Goal: Task Accomplishment & Management: Use online tool/utility

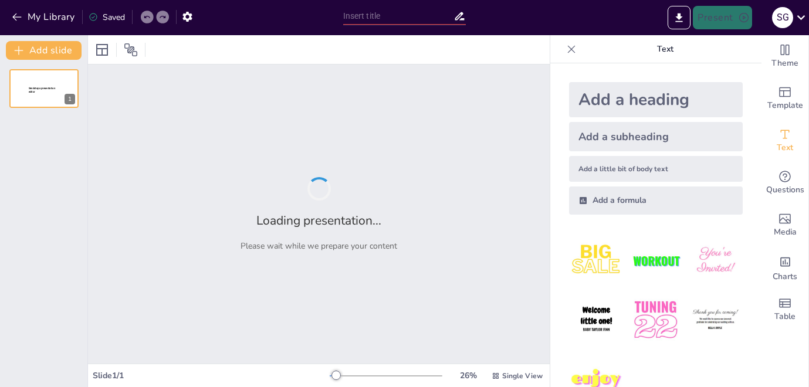
type input "Imported 7.1.1.09_ Introduce Themes_ A Long Walk to Water.pptx"
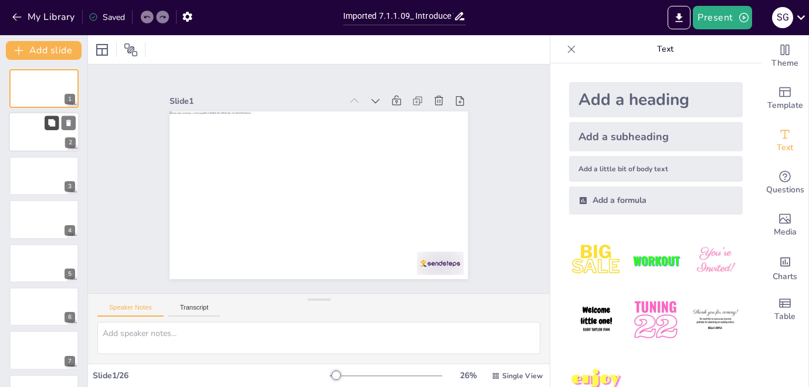
click at [46, 121] on button at bounding box center [52, 123] width 14 height 14
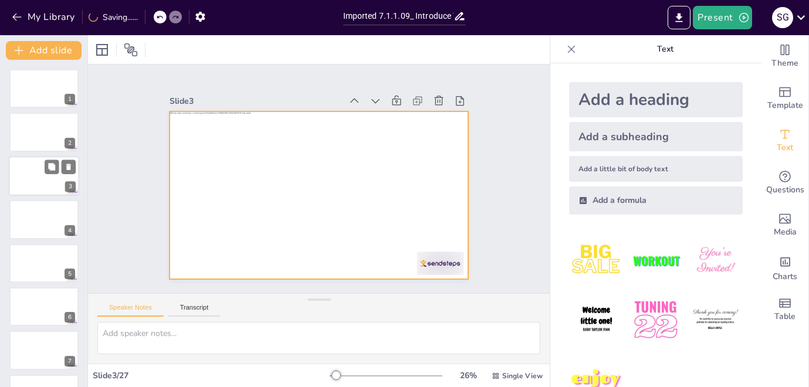
click at [34, 175] on div at bounding box center [44, 176] width 70 height 40
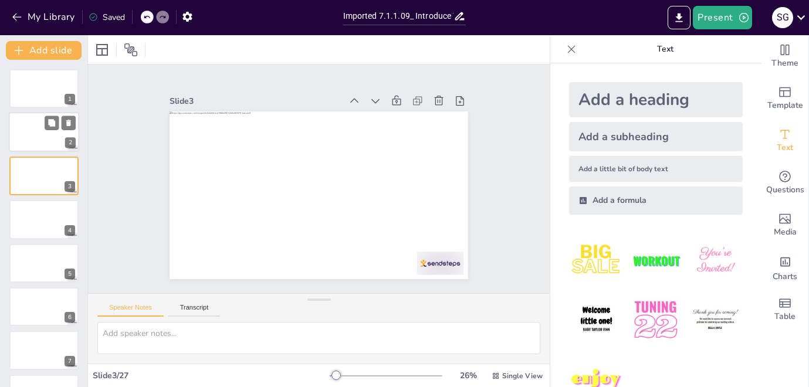
click at [27, 138] on div at bounding box center [44, 133] width 70 height 40
click at [28, 181] on div at bounding box center [44, 176] width 70 height 40
click at [32, 143] on div at bounding box center [44, 133] width 70 height 40
click at [33, 171] on div at bounding box center [44, 176] width 70 height 40
click at [73, 121] on button at bounding box center [69, 123] width 14 height 14
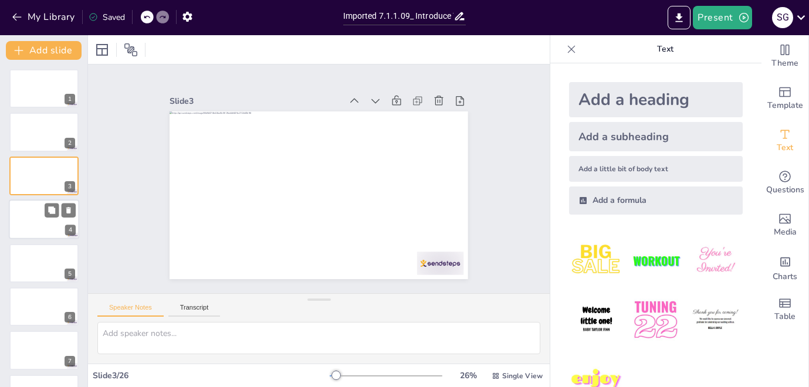
click at [33, 221] on div at bounding box center [44, 220] width 70 height 40
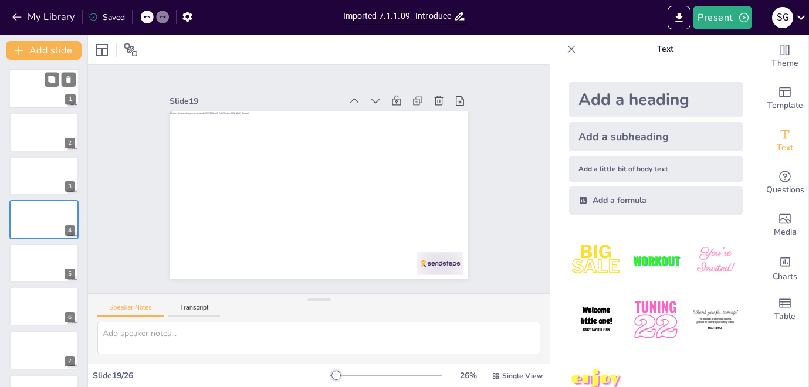
click at [26, 88] on div at bounding box center [44, 89] width 70 height 40
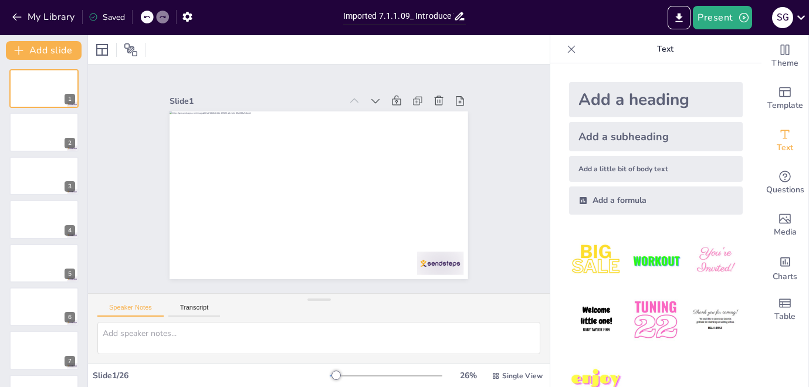
scroll to position [39, 0]
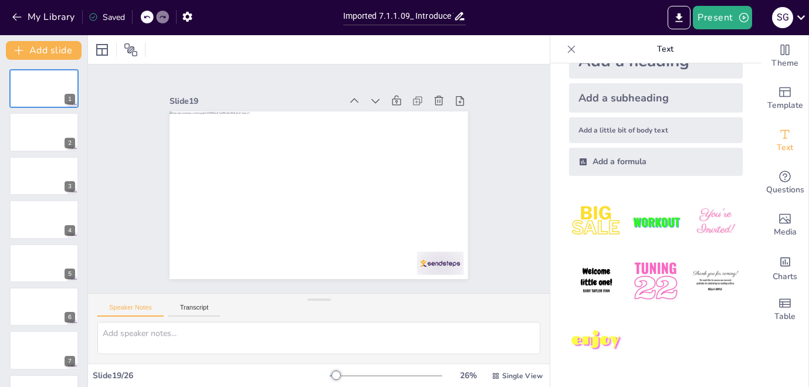
click at [567, 46] on icon at bounding box center [572, 49] width 12 height 12
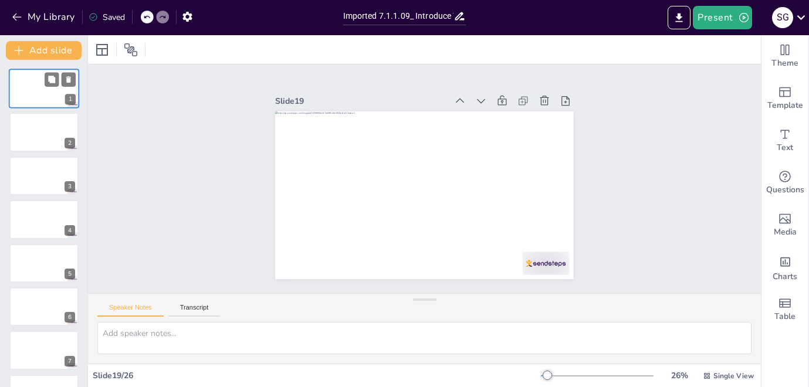
click at [43, 86] on div at bounding box center [44, 89] width 70 height 40
click at [23, 116] on div at bounding box center [44, 133] width 70 height 40
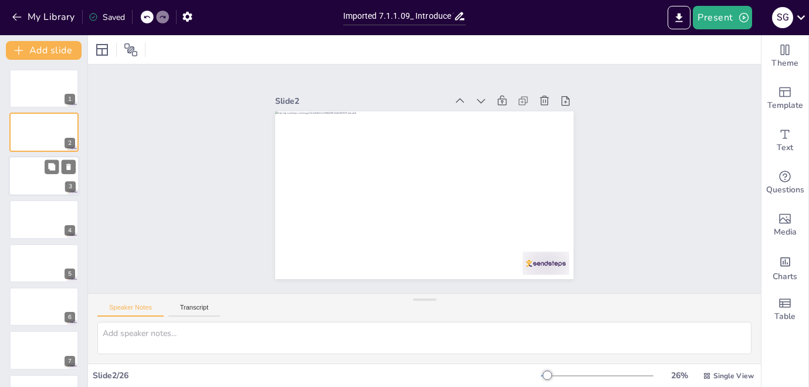
click at [27, 171] on div at bounding box center [44, 176] width 70 height 40
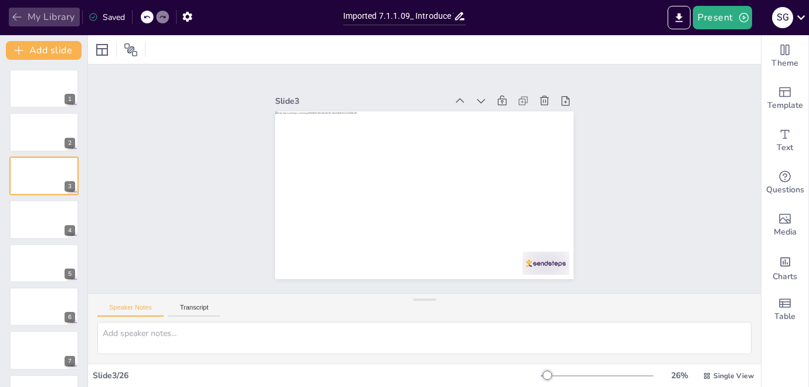
click at [18, 19] on icon "button" at bounding box center [17, 17] width 12 height 12
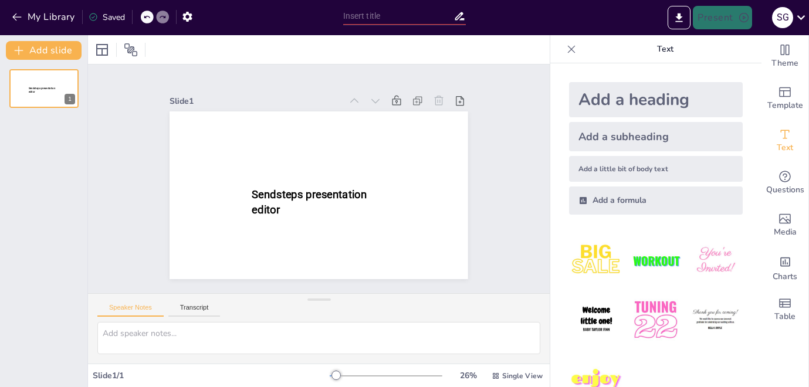
type input "New Sendsteps"
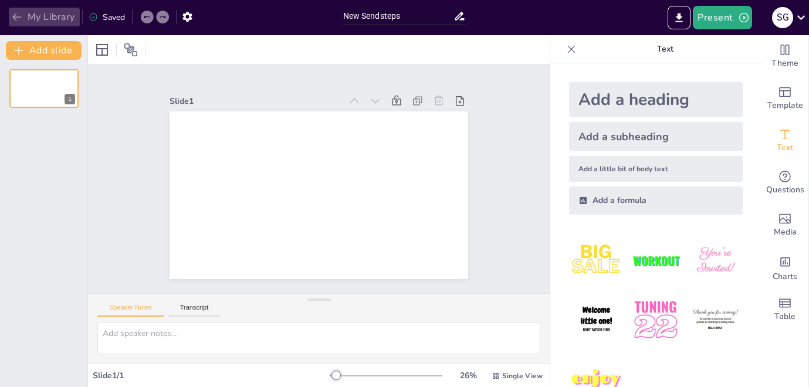
click at [12, 15] on icon "button" at bounding box center [17, 17] width 12 height 12
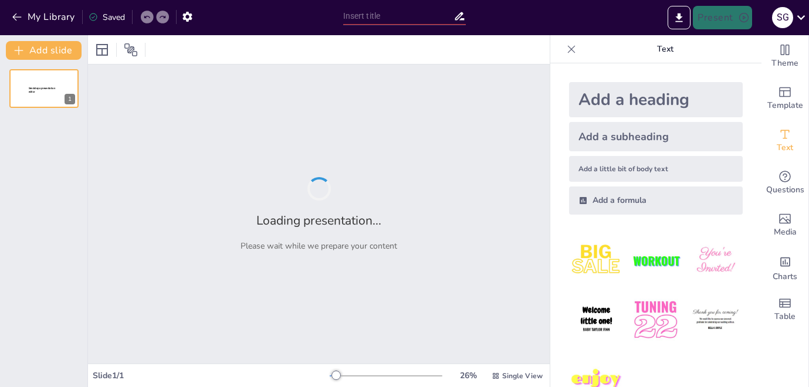
type input "New Sendsteps"
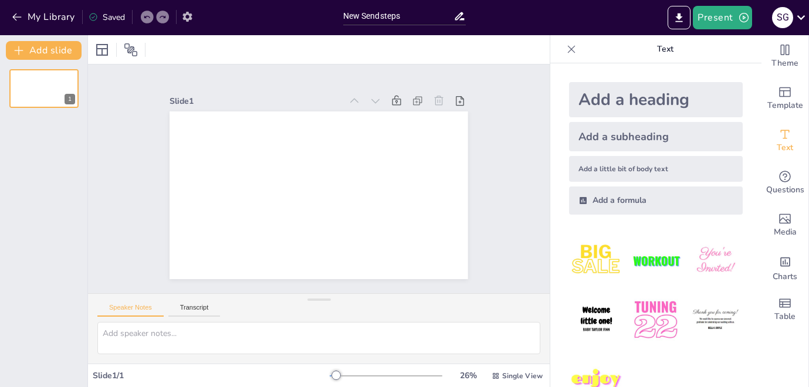
click at [190, 17] on icon "button" at bounding box center [186, 17] width 9 height 10
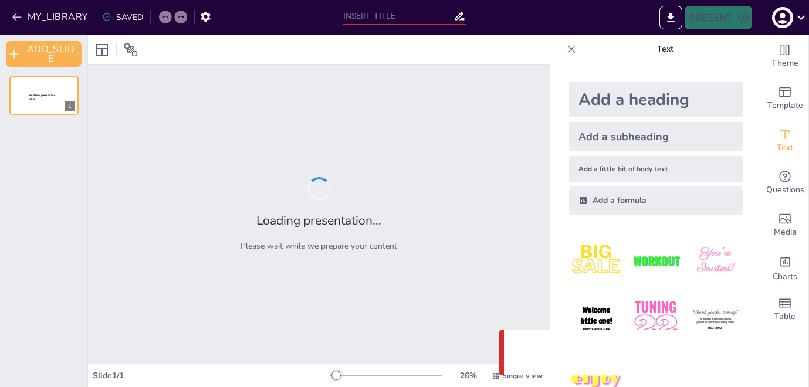
type input "New Sendsteps"
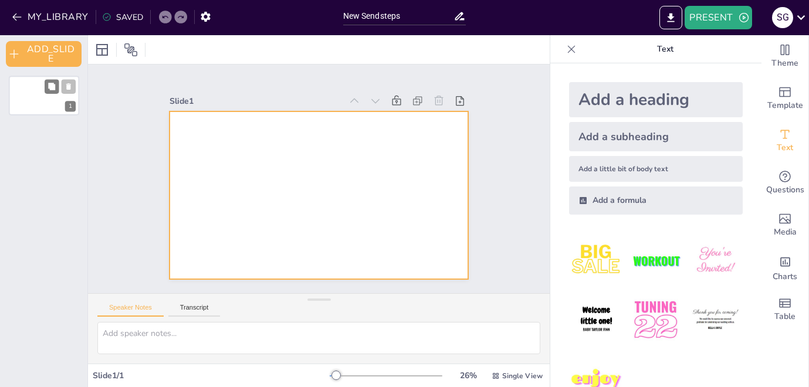
click at [52, 100] on div at bounding box center [44, 96] width 70 height 40
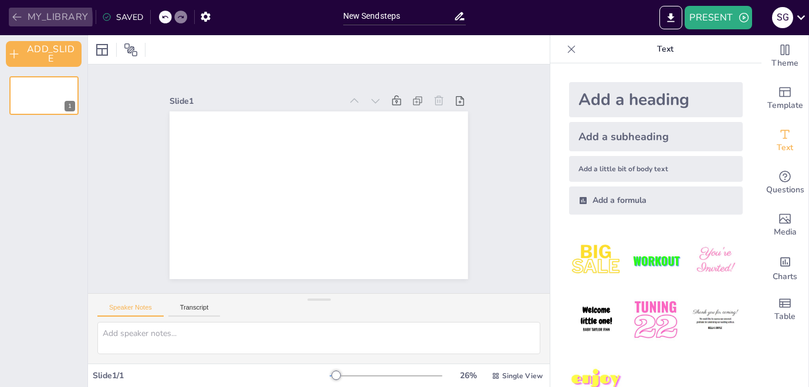
click at [13, 19] on icon "button" at bounding box center [17, 17] width 12 height 12
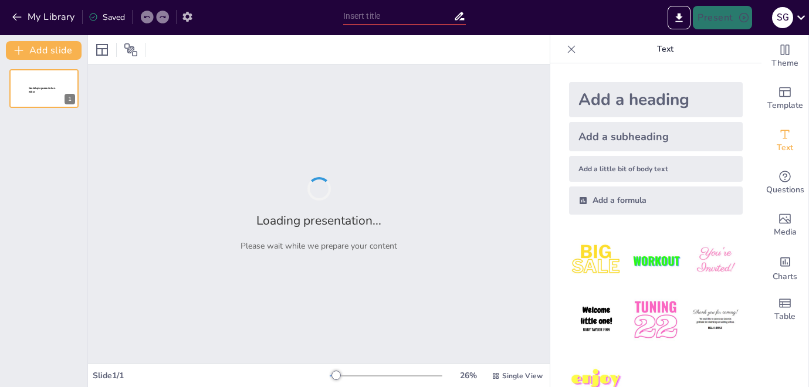
type input "Imported 7.1.1.09_ Introduce Themes_ A Long Walk to Water.pptx"
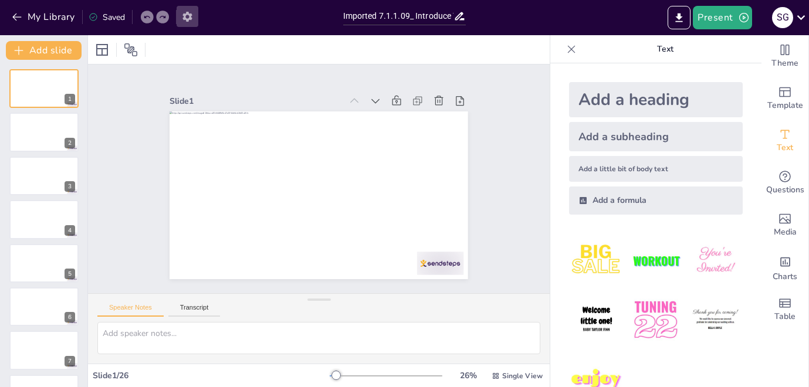
click at [187, 19] on icon "button" at bounding box center [186, 17] width 9 height 10
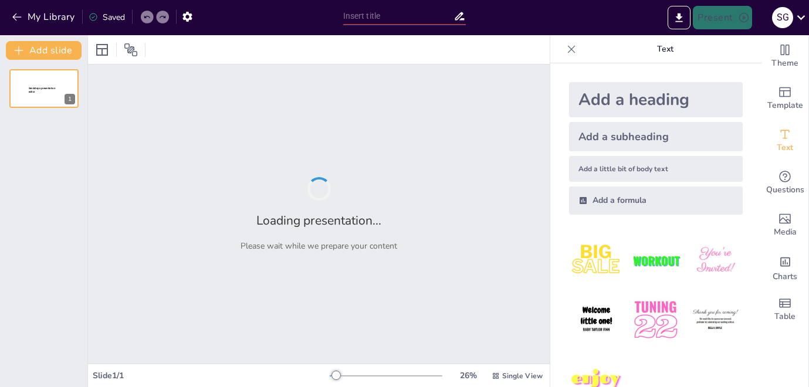
type input "Imported 7.1.1.09_ Introduce Themes_ A Long Walk to Water.pptx"
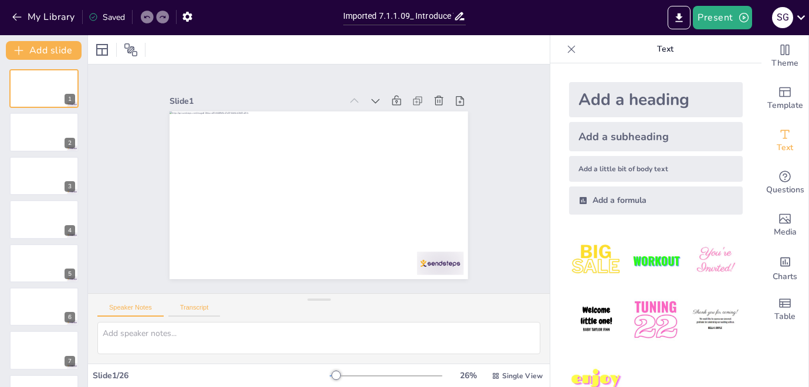
click at [195, 309] on button "Transcript" at bounding box center [194, 310] width 52 height 13
click at [153, 313] on button "Speaker Notes" at bounding box center [130, 310] width 66 height 13
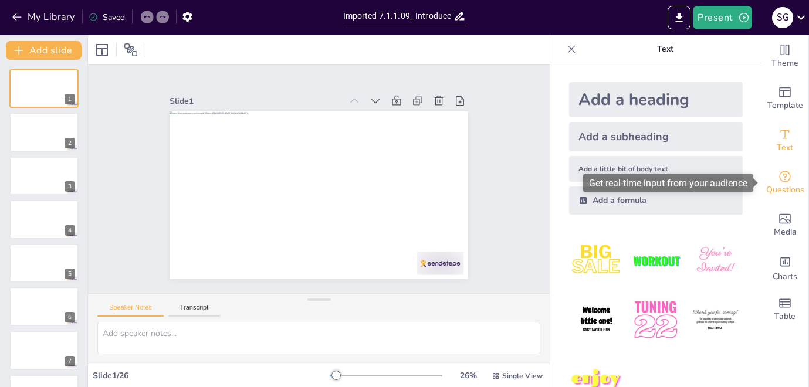
click at [787, 180] on icon "Get real-time input from your audience" at bounding box center [785, 177] width 14 height 14
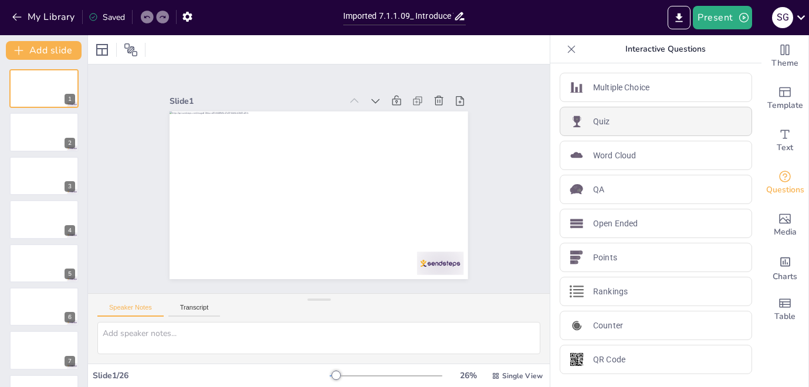
click at [637, 123] on div "Quiz" at bounding box center [656, 121] width 192 height 29
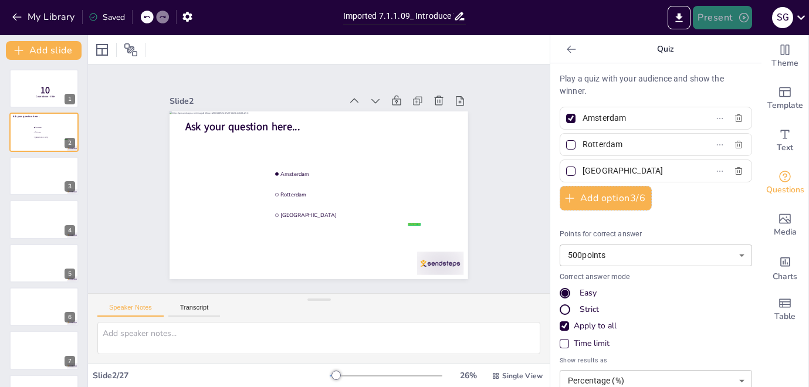
click at [726, 16] on button "Present" at bounding box center [722, 17] width 59 height 23
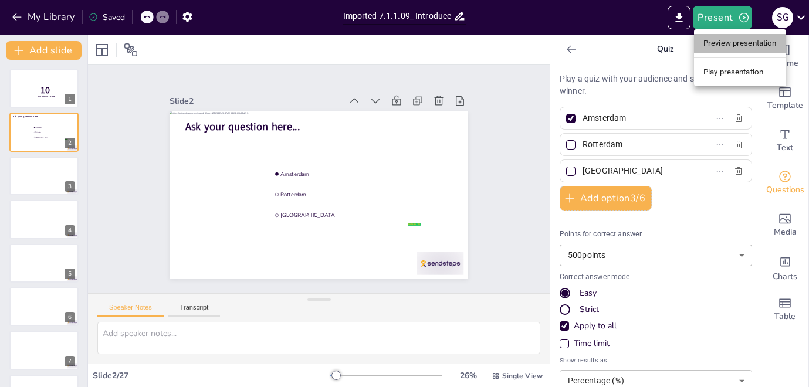
click at [717, 52] on li "Preview presentation" at bounding box center [740, 43] width 92 height 19
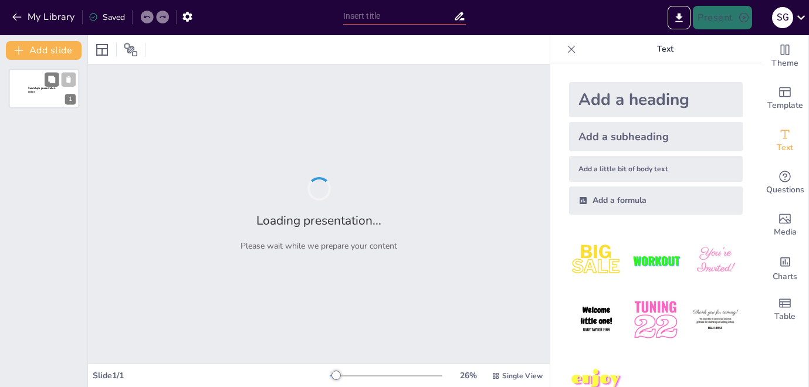
type input "Imported 7.1.1.09_ Introduce Themes_ A Long Walk to Water.pptx"
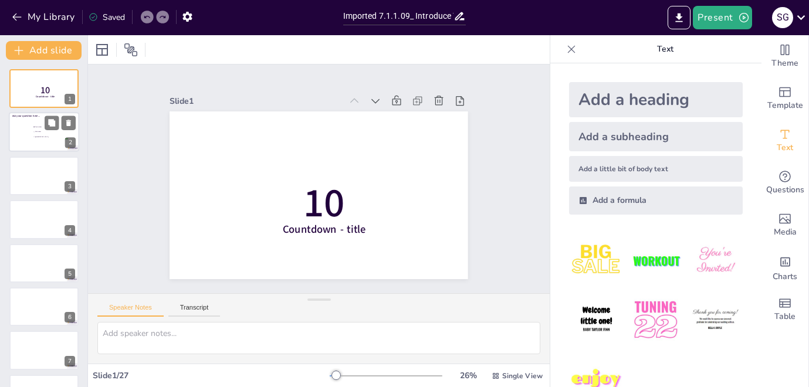
click at [33, 136] on li "[GEOGRAPHIC_DATA]" at bounding box center [50, 137] width 35 height 5
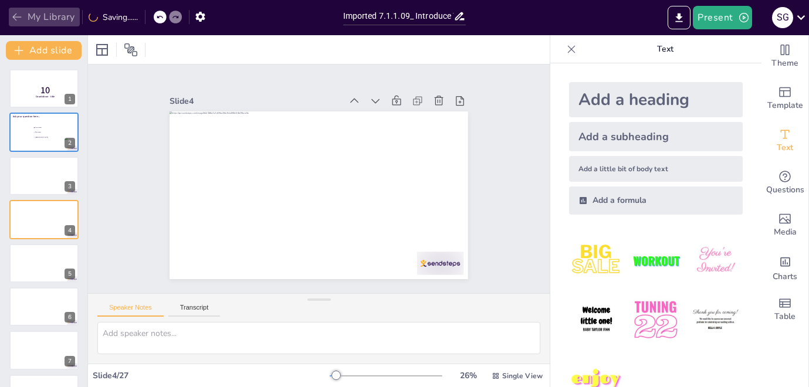
click at [17, 16] on icon "button" at bounding box center [16, 17] width 9 height 8
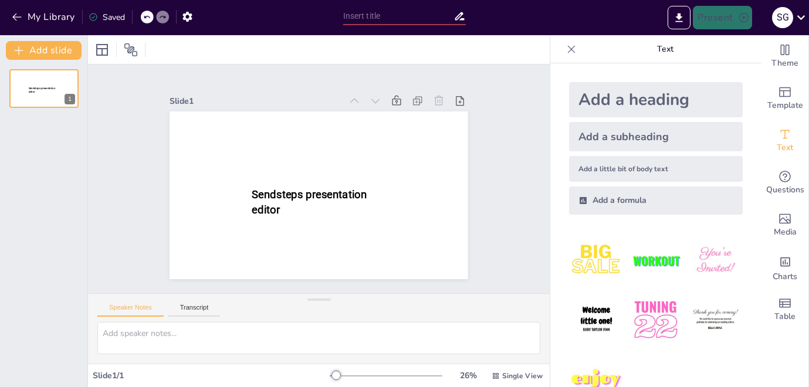
type input "New Sendsteps"
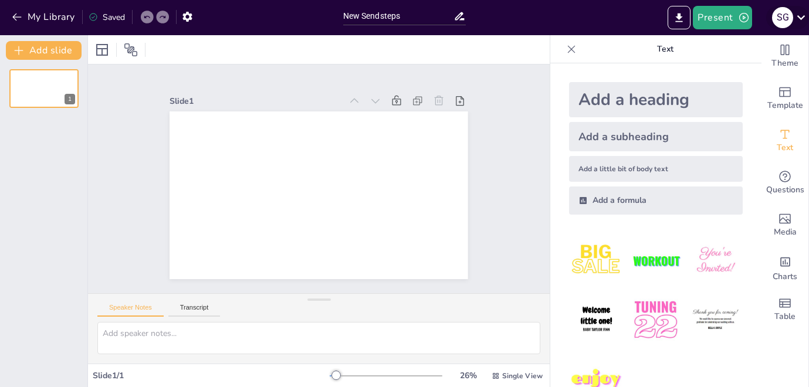
click at [804, 16] on icon at bounding box center [801, 17] width 8 height 5
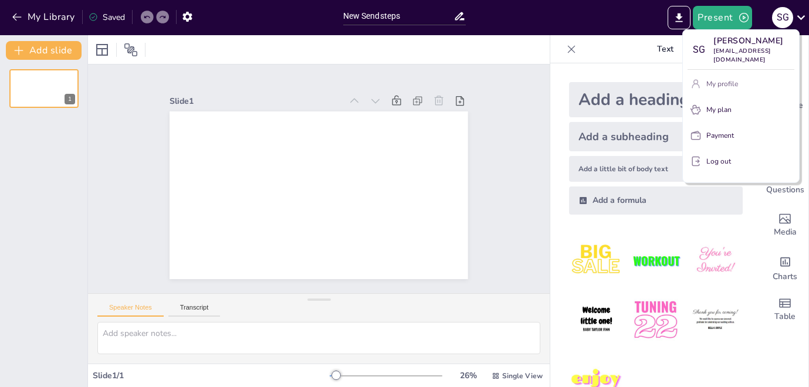
click at [729, 79] on p "My profile" at bounding box center [722, 84] width 32 height 11
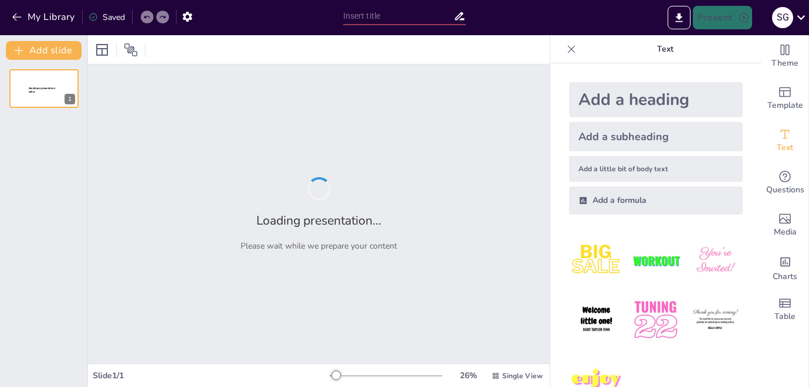
type input "Exploring Central Themes in A Long Walk to Water: A Quiz on Chapter 7"
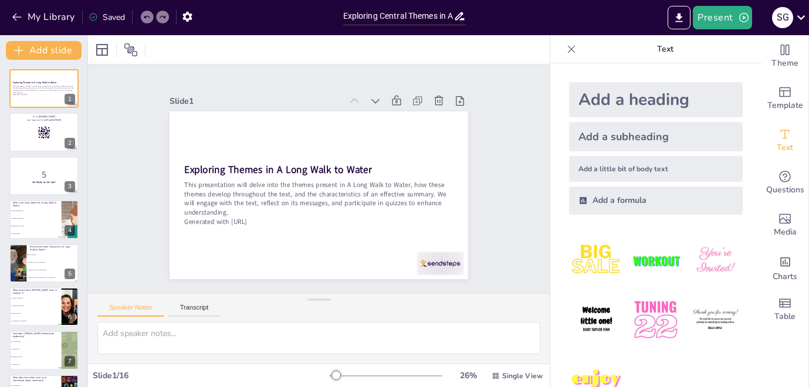
checkbox input "true"
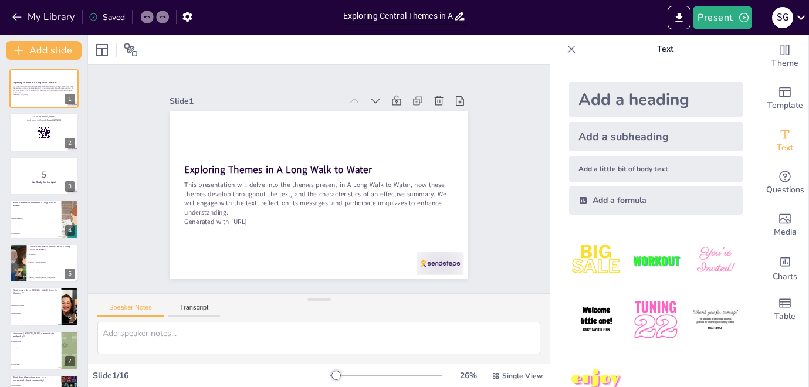
checkbox input "true"
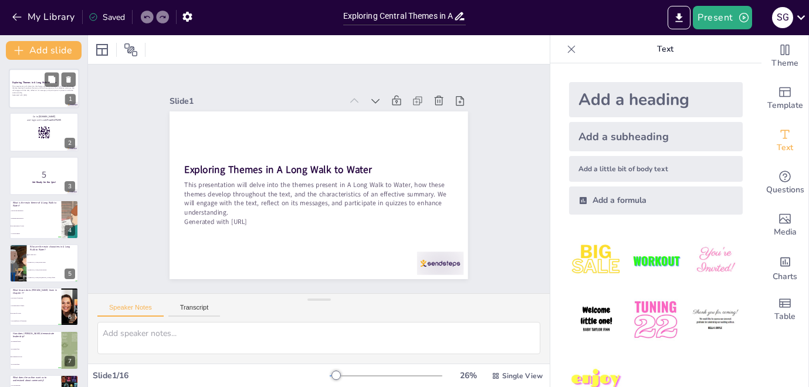
checkbox input "true"
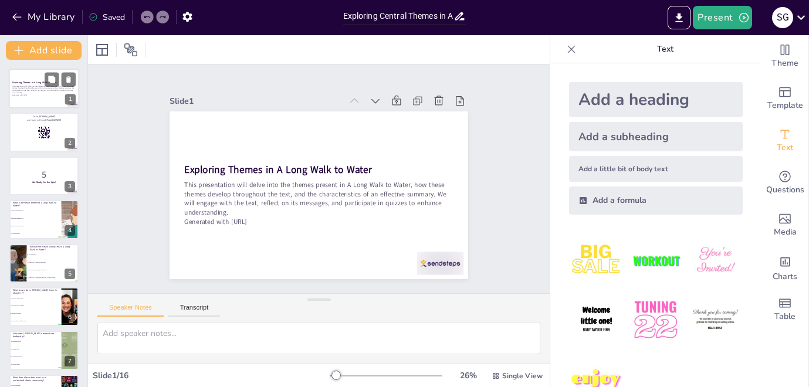
checkbox input "true"
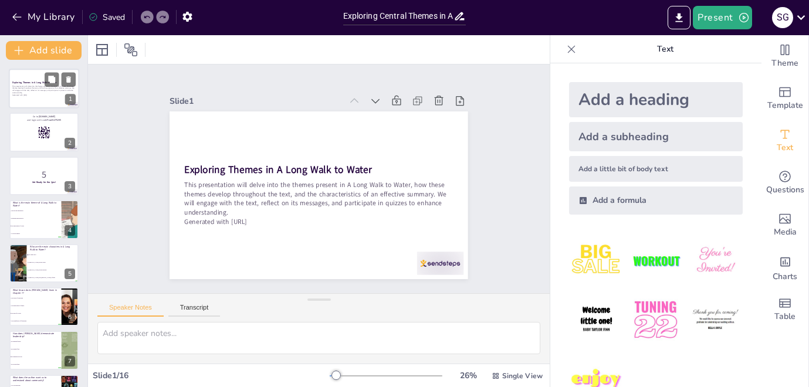
checkbox input "true"
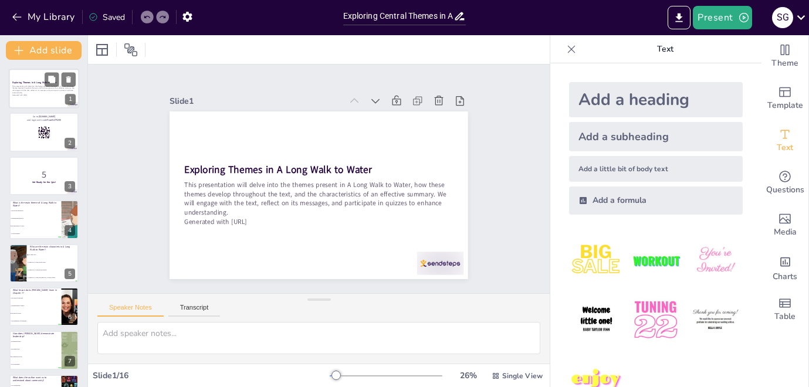
checkbox input "true"
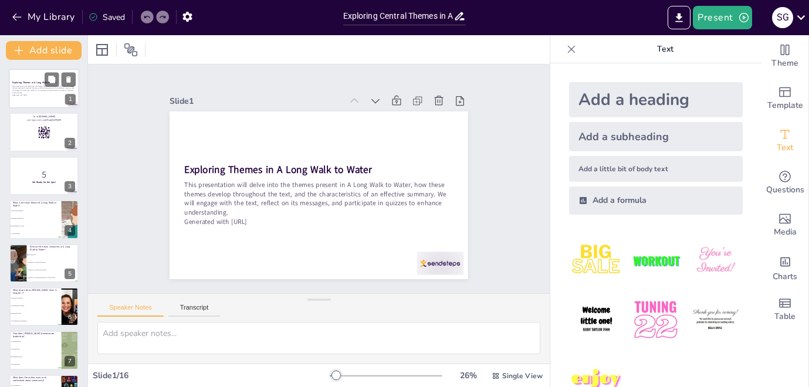
checkbox input "true"
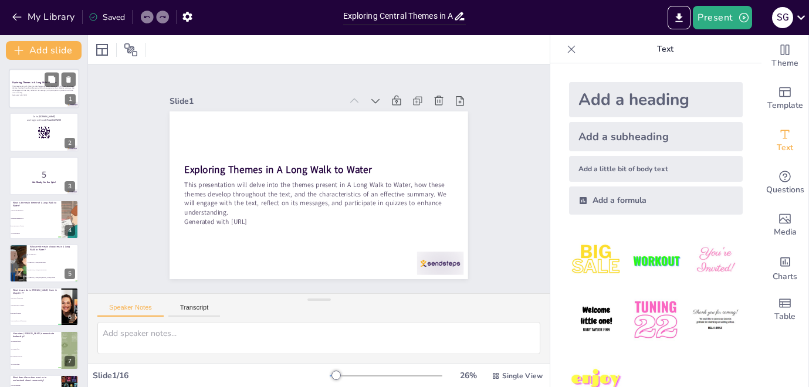
checkbox input "true"
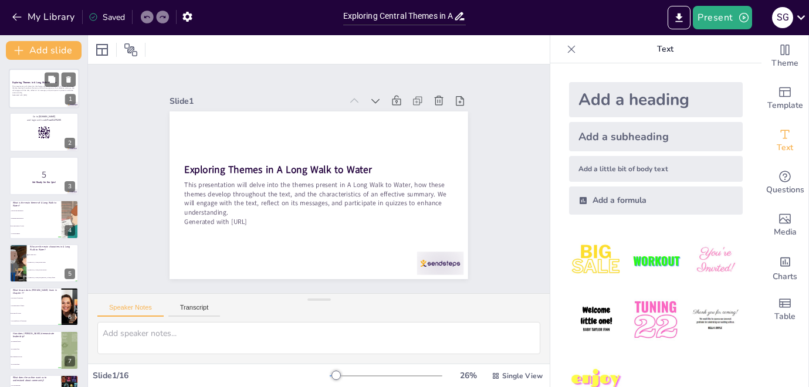
checkbox input "true"
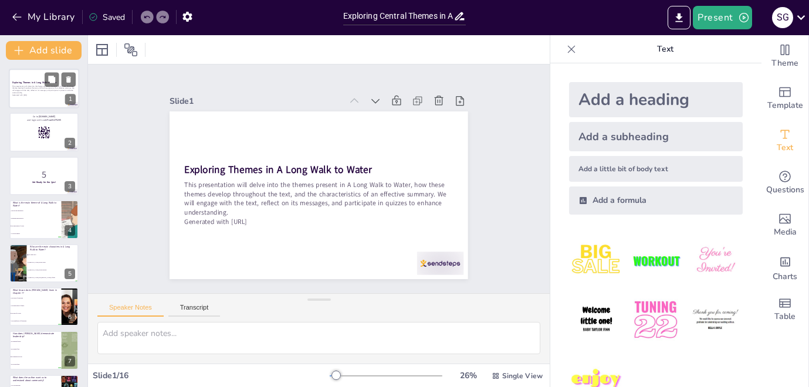
checkbox input "true"
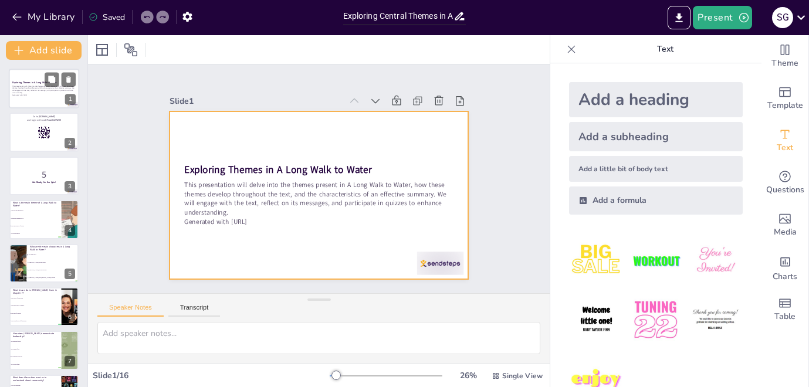
checkbox input "true"
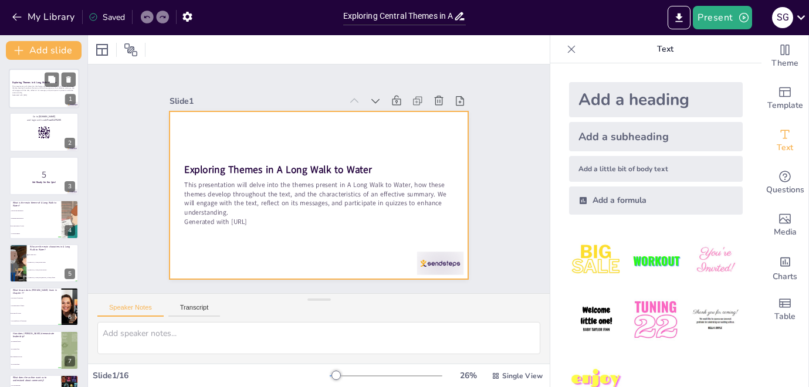
checkbox input "true"
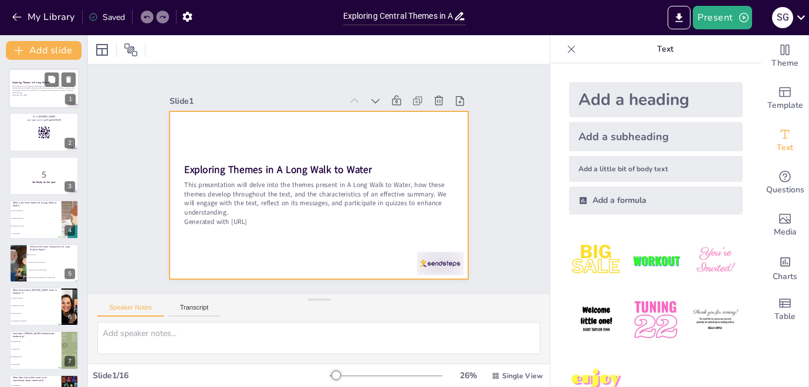
checkbox input "true"
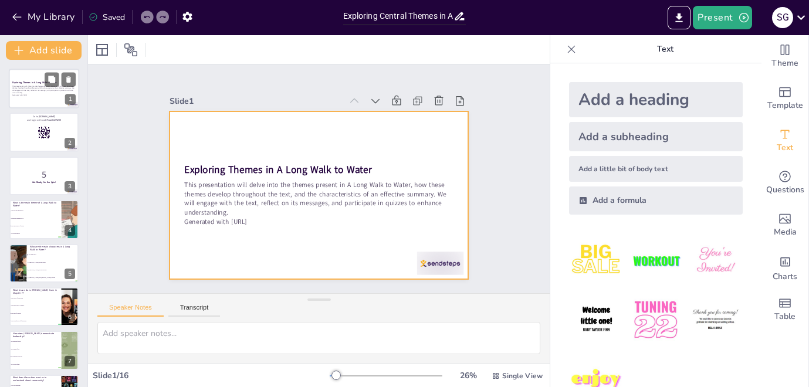
checkbox input "true"
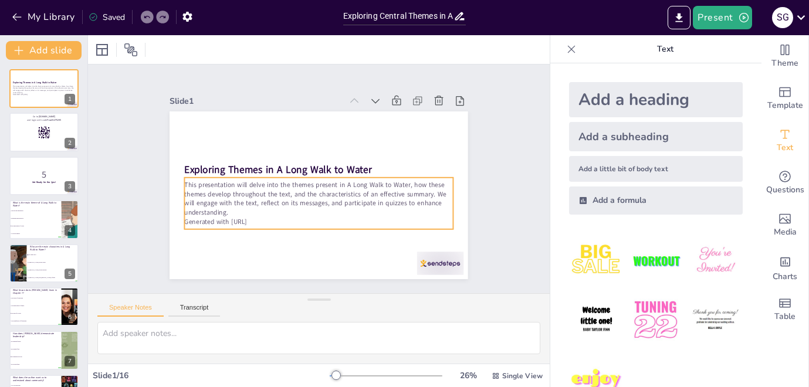
checkbox input "true"
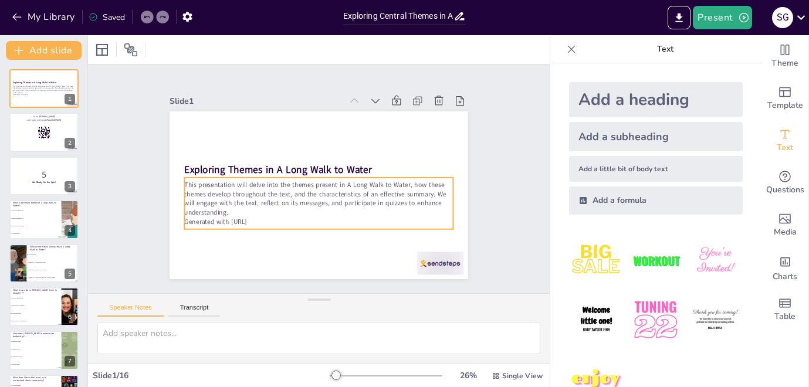
checkbox input "true"
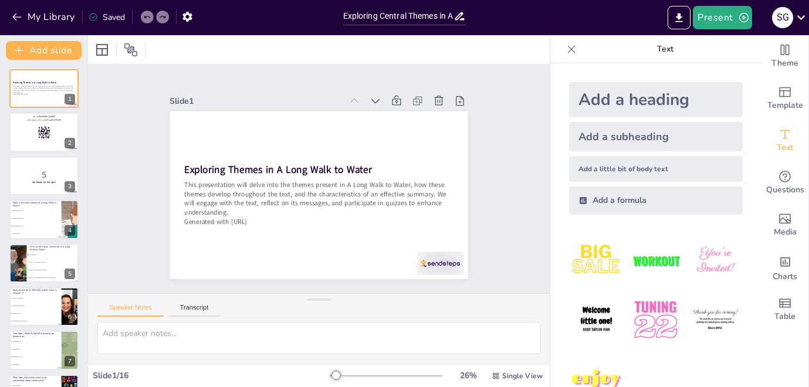
checkbox input "true"
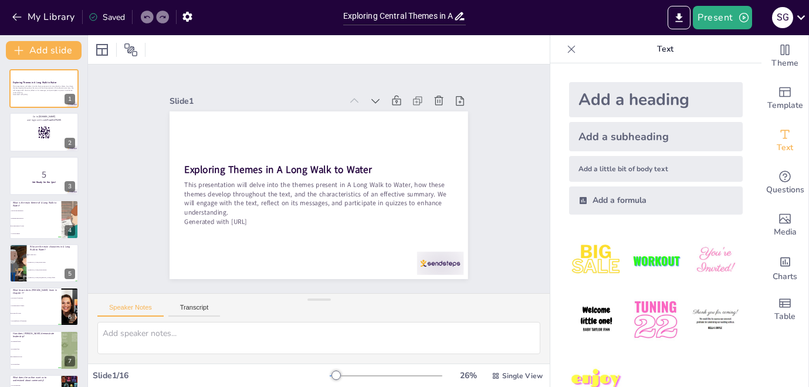
checkbox input "true"
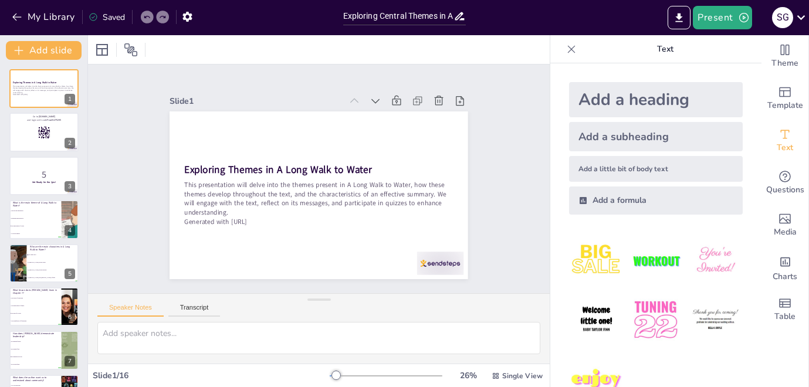
checkbox input "true"
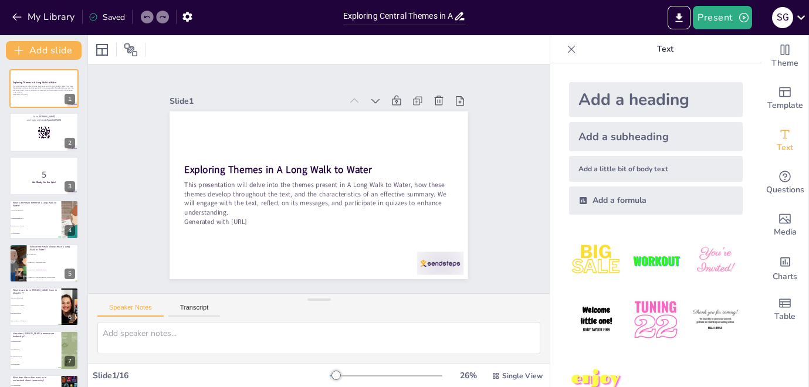
checkbox input "true"
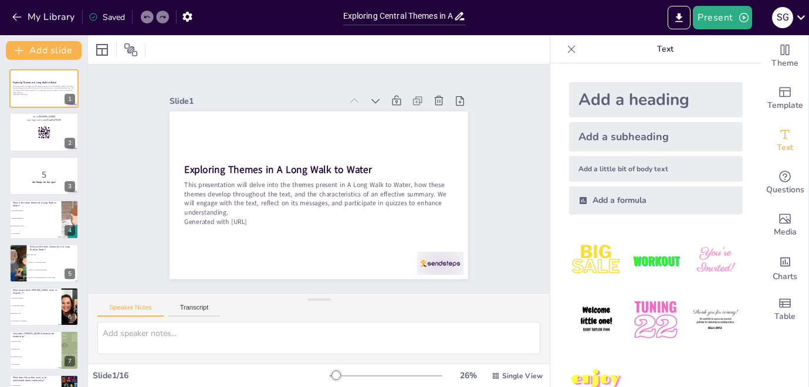
checkbox input "true"
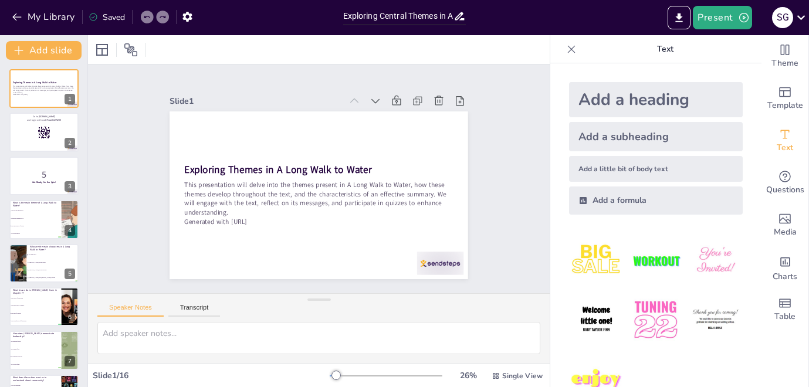
checkbox input "true"
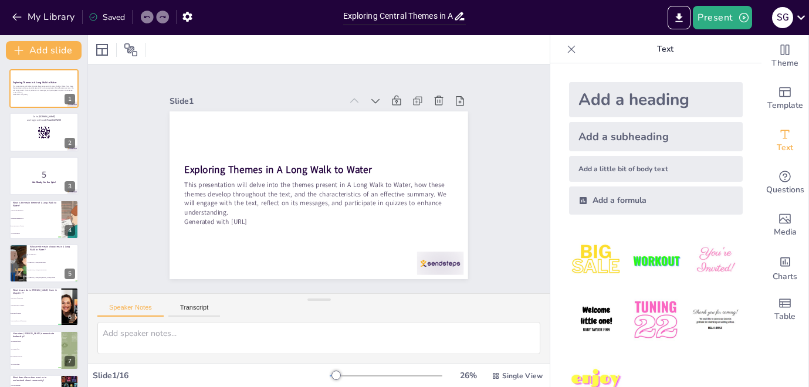
checkbox input "true"
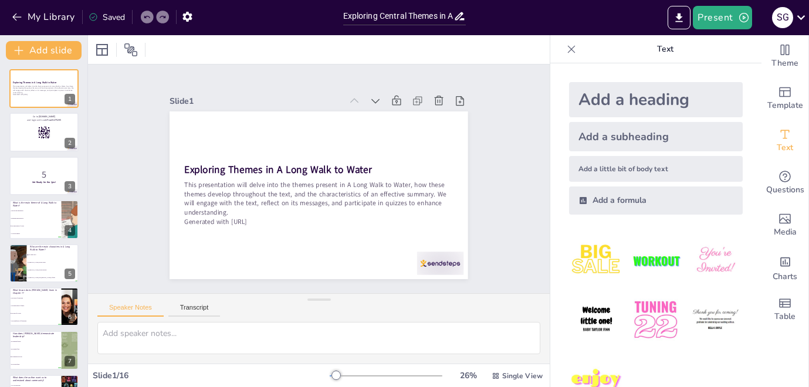
checkbox input "true"
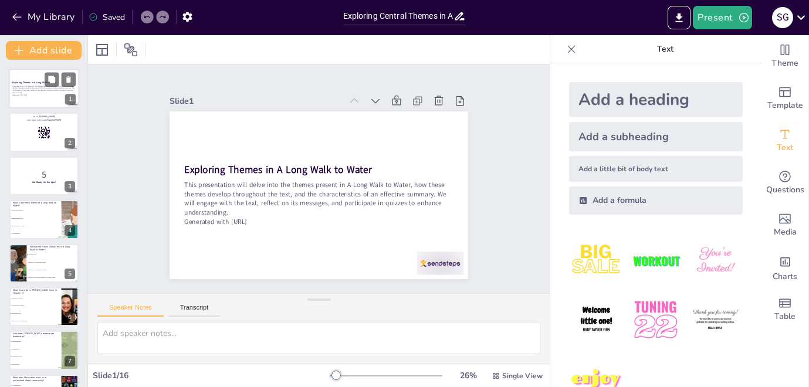
checkbox input "true"
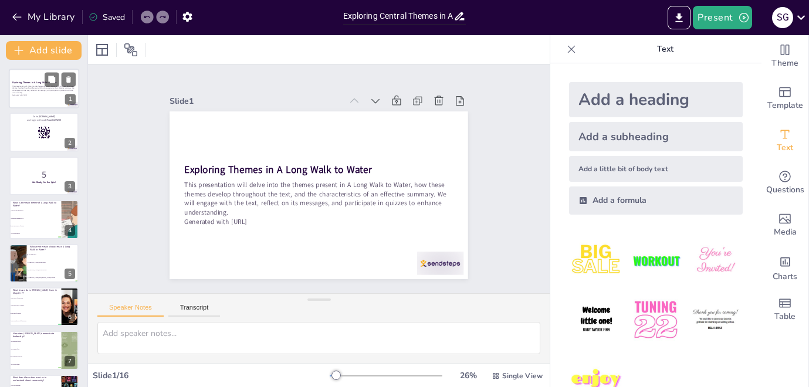
checkbox input "true"
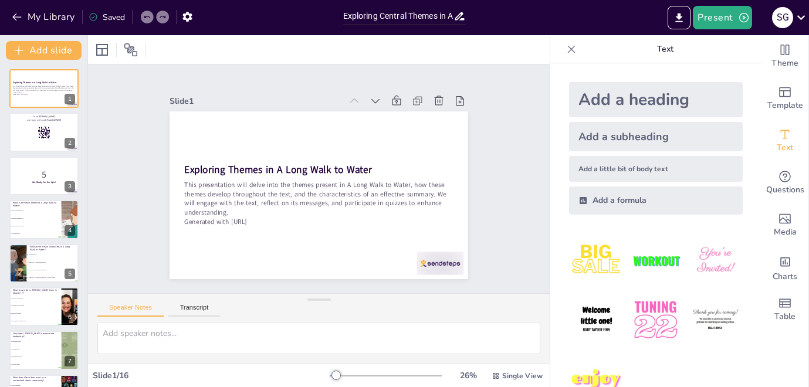
checkbox input "true"
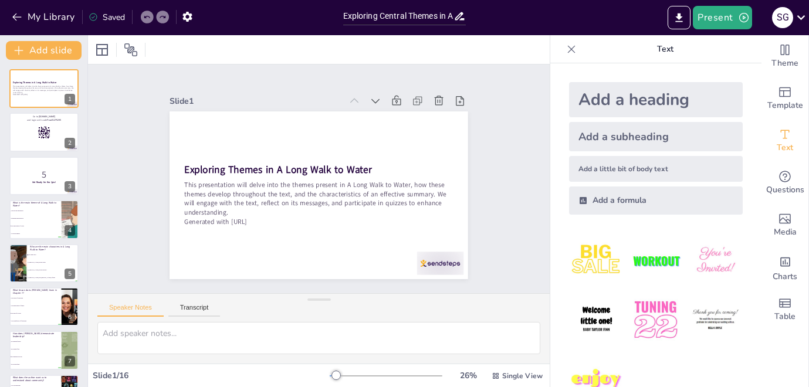
checkbox input "true"
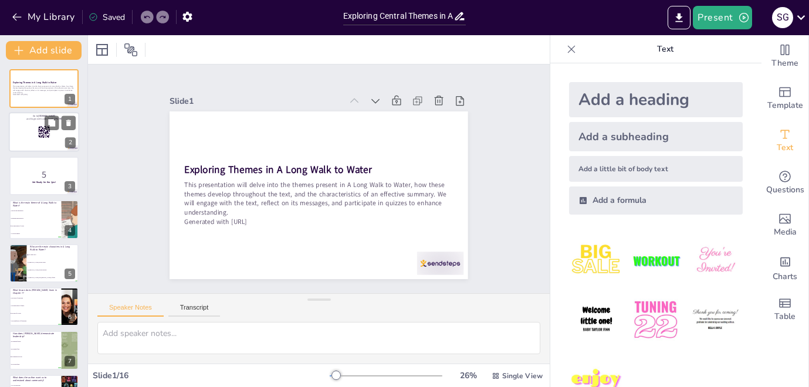
checkbox input "true"
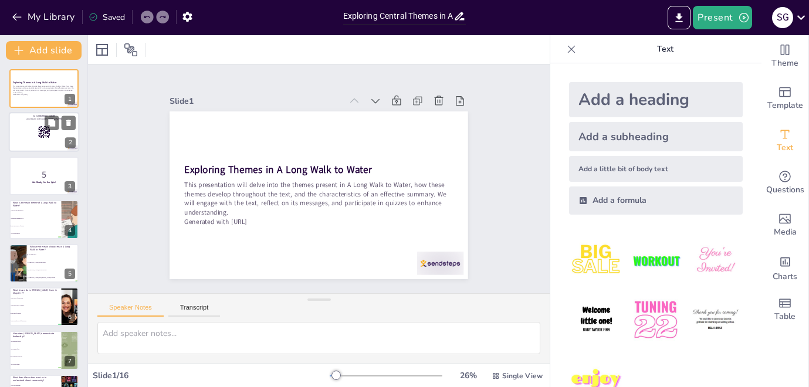
checkbox input "true"
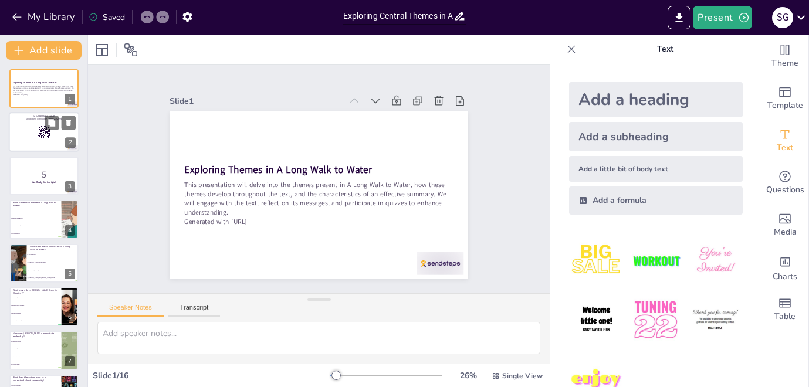
click at [32, 136] on div at bounding box center [44, 133] width 70 height 40
checkbox input "true"
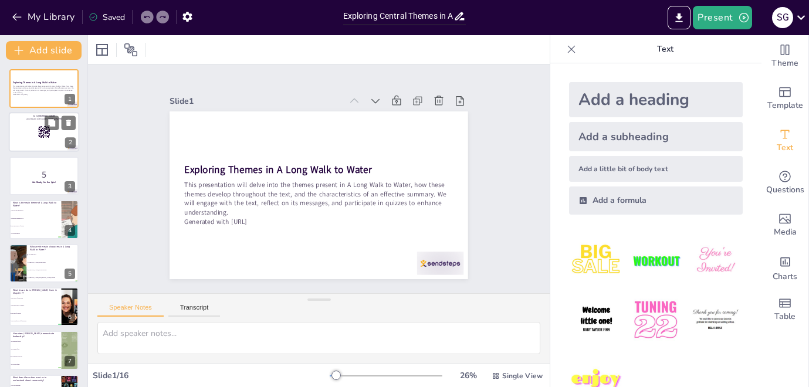
checkbox input "true"
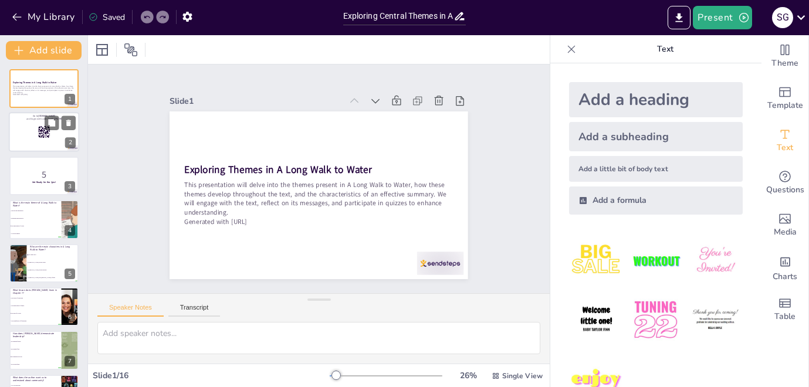
checkbox input "true"
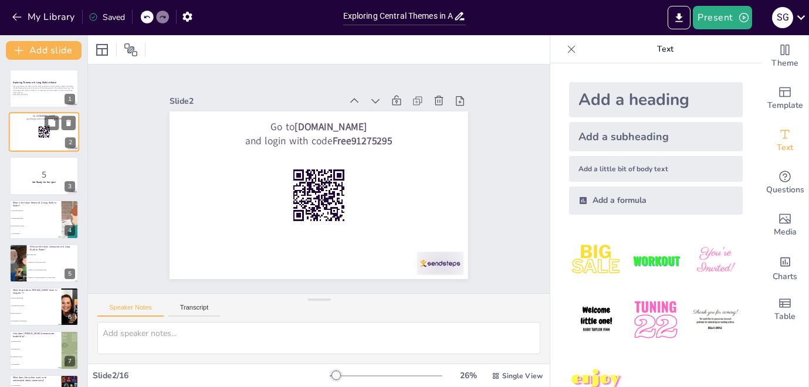
checkbox input "true"
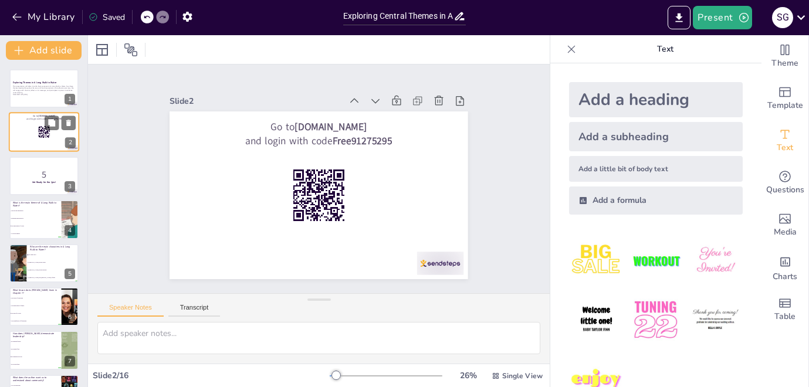
checkbox input "true"
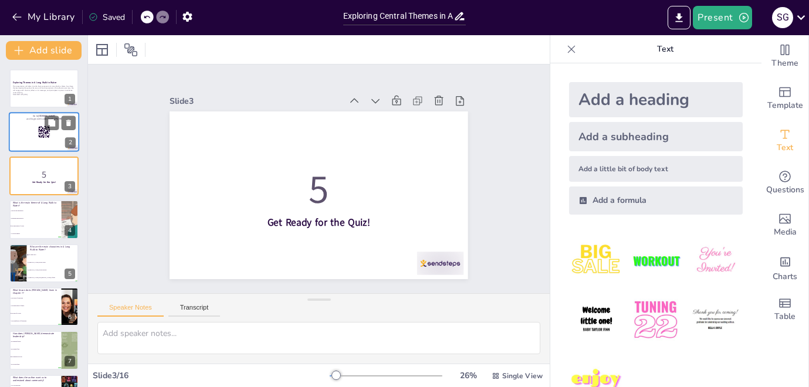
checkbox input "true"
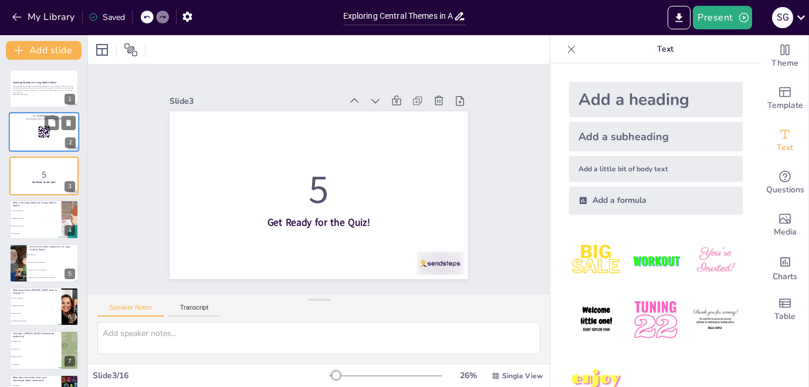
checkbox input "true"
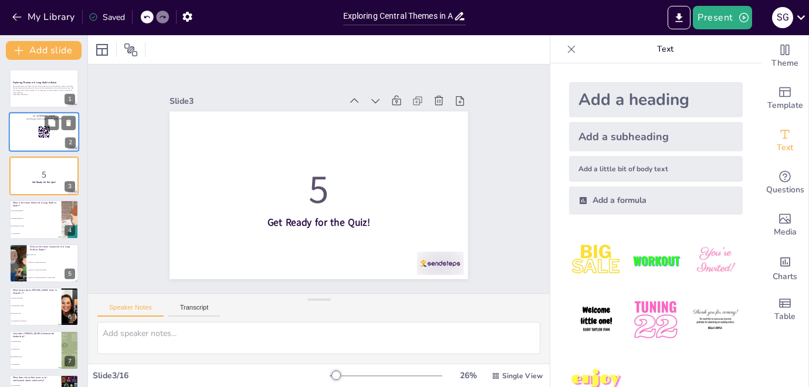
checkbox input "true"
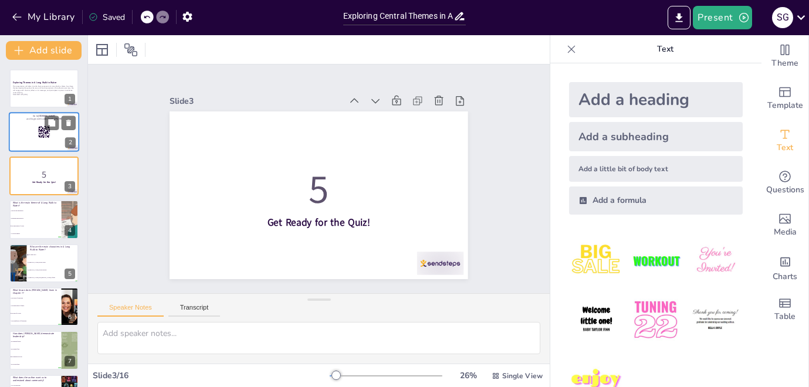
checkbox input "true"
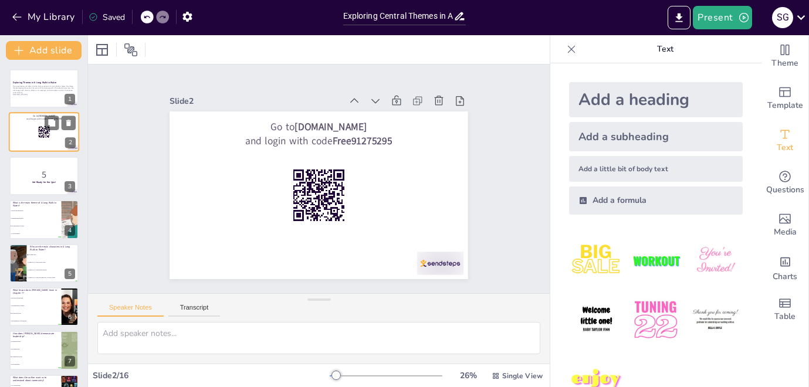
checkbox input "true"
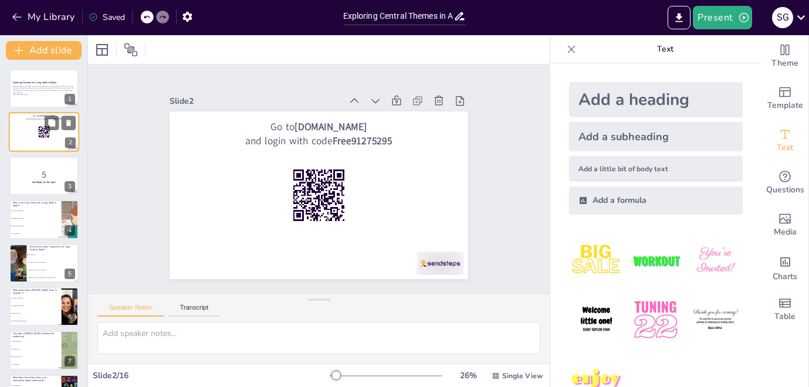
checkbox input "true"
click at [41, 97] on div at bounding box center [44, 89] width 70 height 40
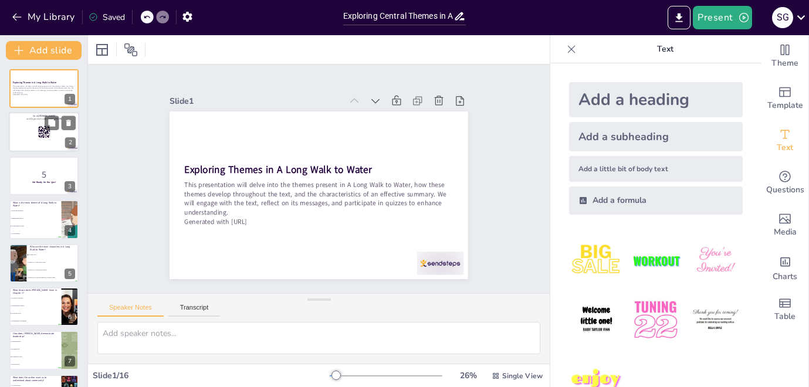
click at [29, 134] on div at bounding box center [44, 133] width 70 height 40
